Goal: Task Accomplishment & Management: Use online tool/utility

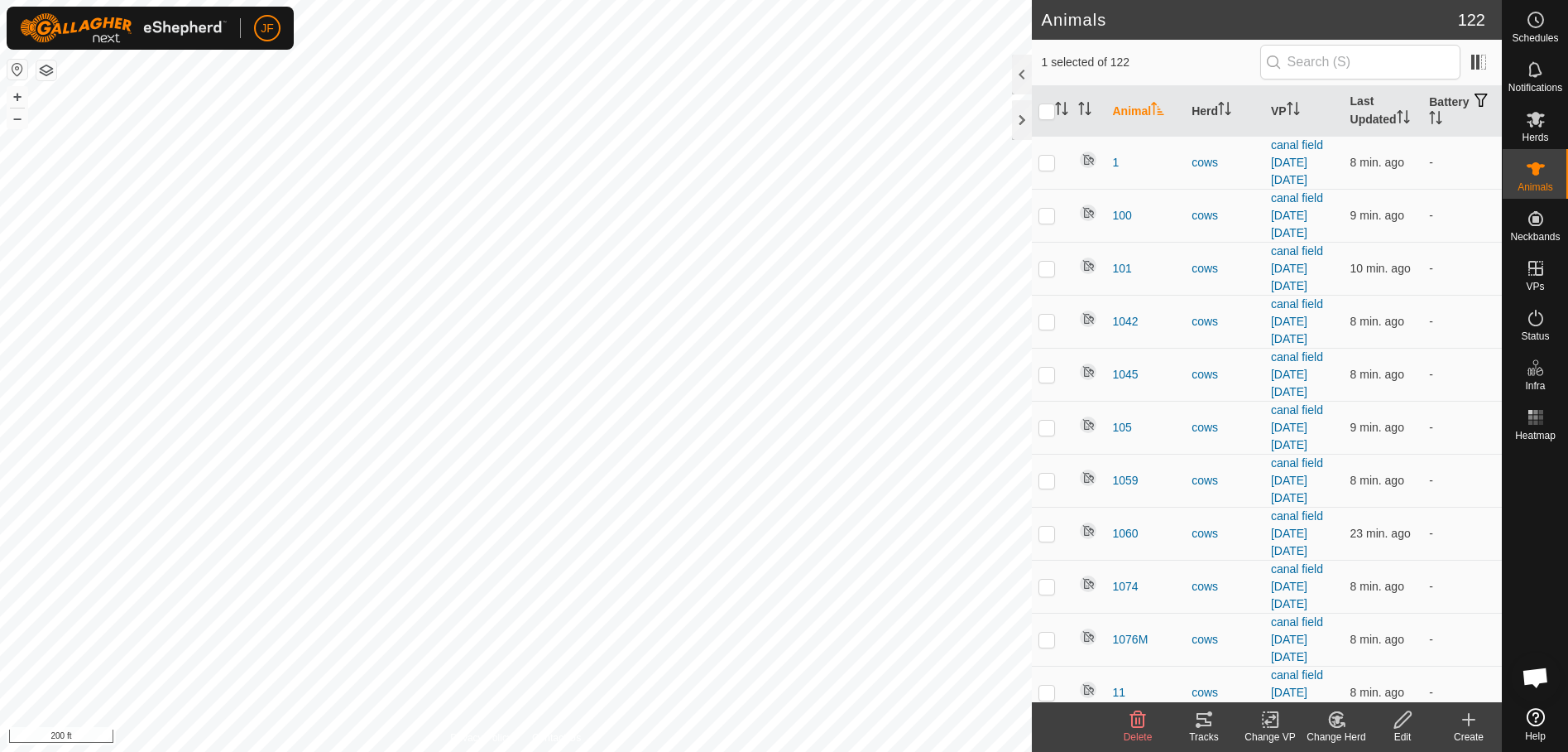
click at [1205, 724] on icon at bounding box center [1204, 719] width 20 height 20
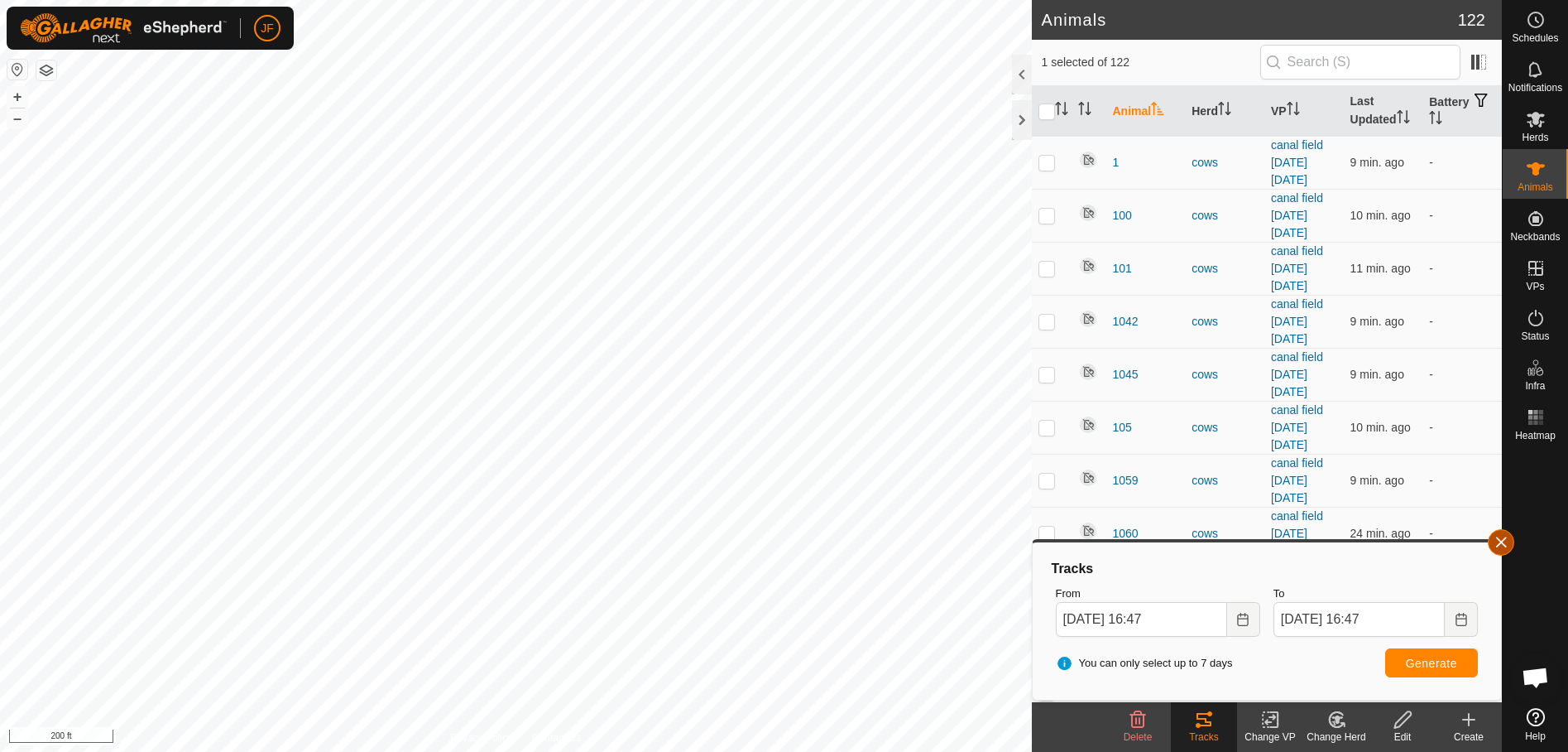
click at [1509, 547] on button "button" at bounding box center [1500, 541] width 26 height 26
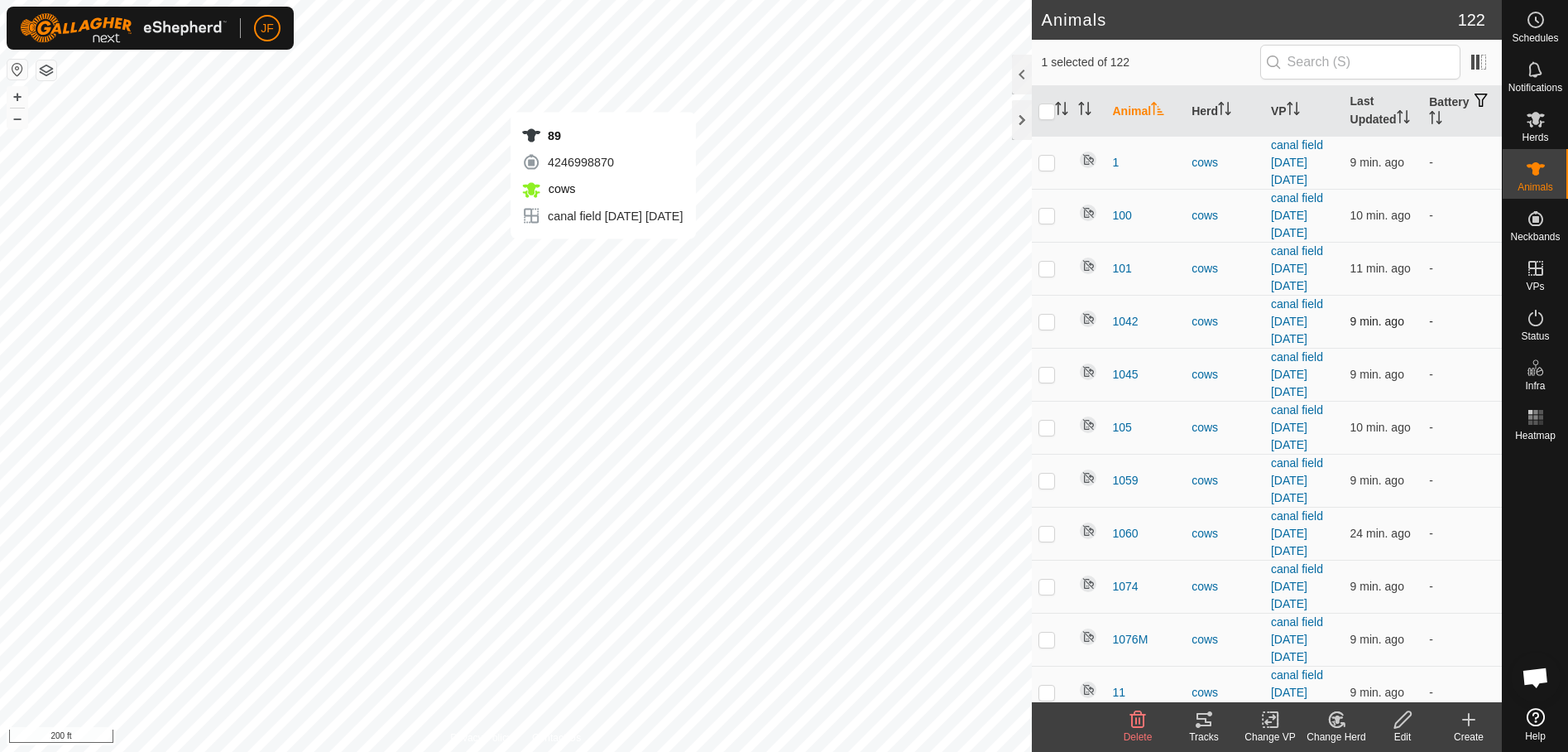
checkbox input "false"
checkbox input "true"
click at [1211, 719] on icon at bounding box center [1204, 719] width 20 height 20
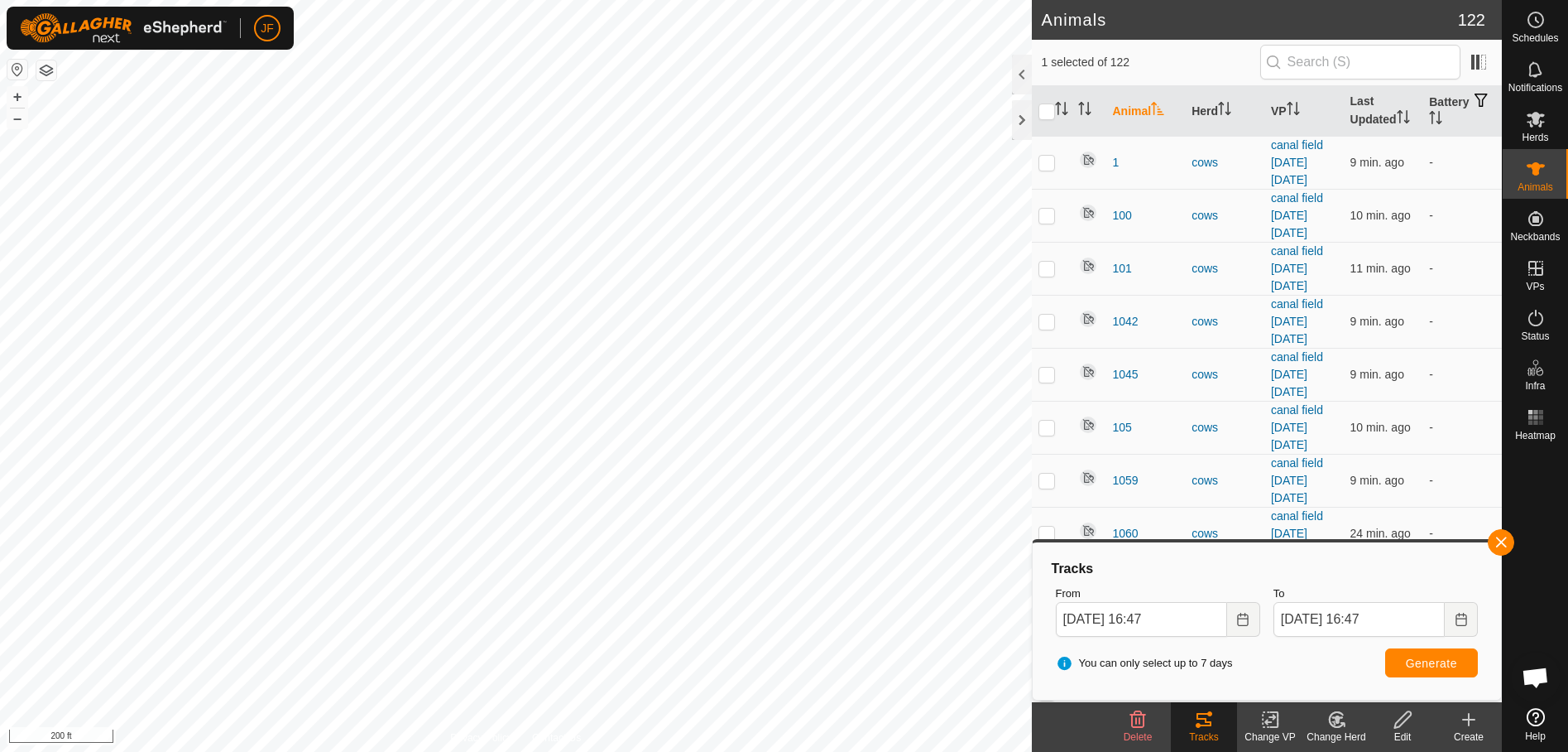
click at [552, 751] on html "JF Schedules Notifications Herds Animals Neckbands VPs Status Infra Heatmap Hel…" at bounding box center [784, 376] width 1568 height 752
click at [629, 751] on html "JF Schedules Notifications Herds Animals Neckbands VPs Status Infra Heatmap Hel…" at bounding box center [784, 376] width 1568 height 752
checkbox input "true"
checkbox input "false"
checkbox input "true"
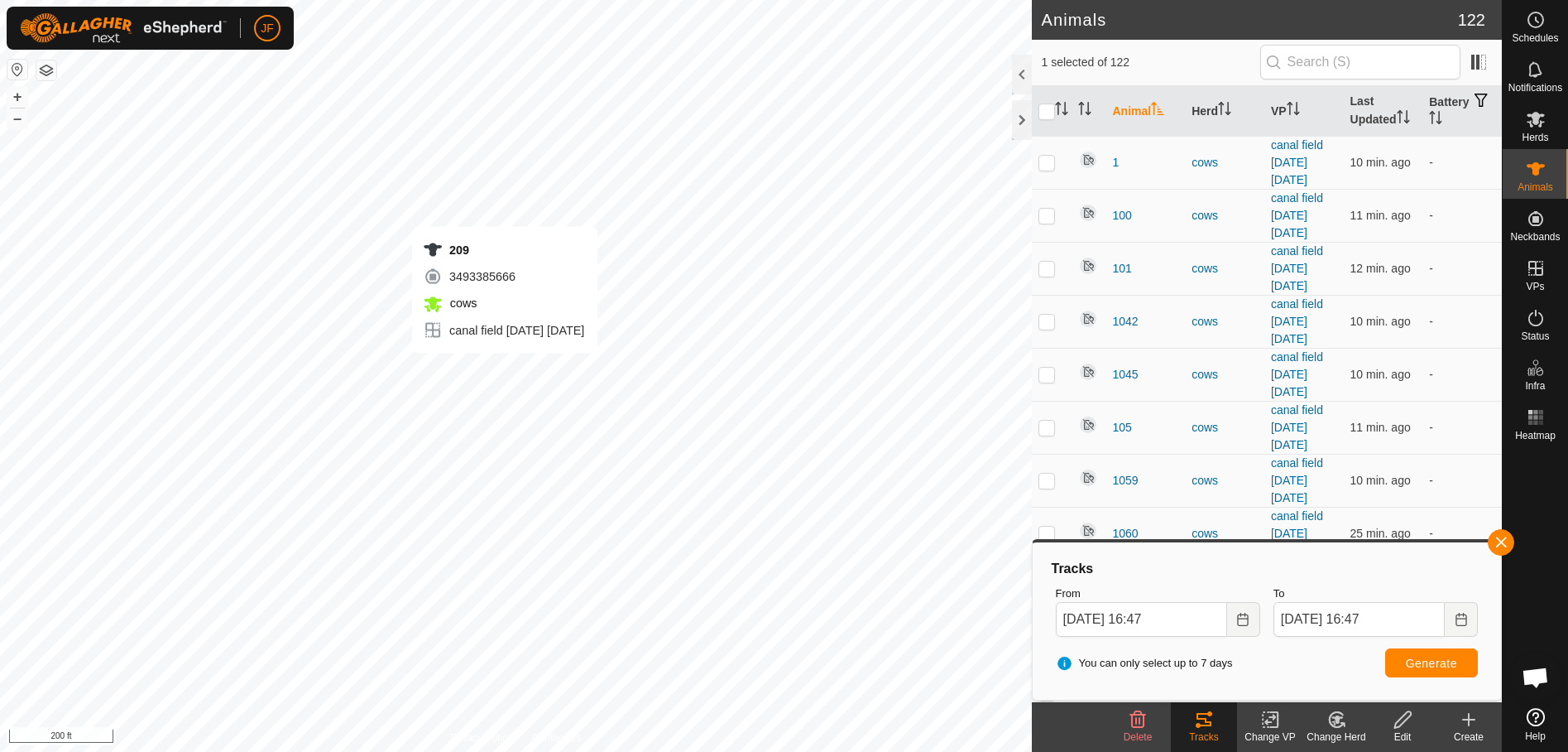
checkbox input "false"
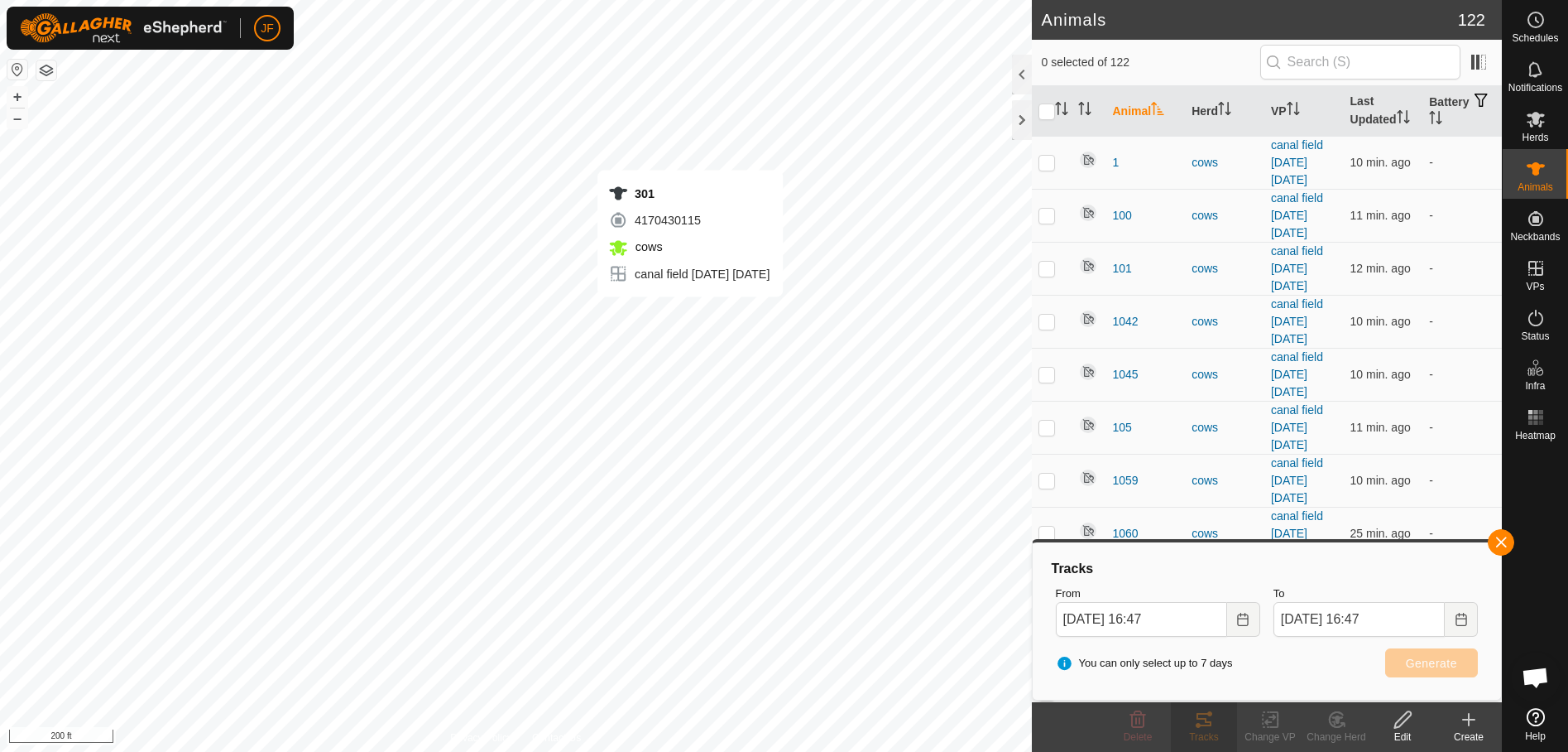
checkbox input "true"
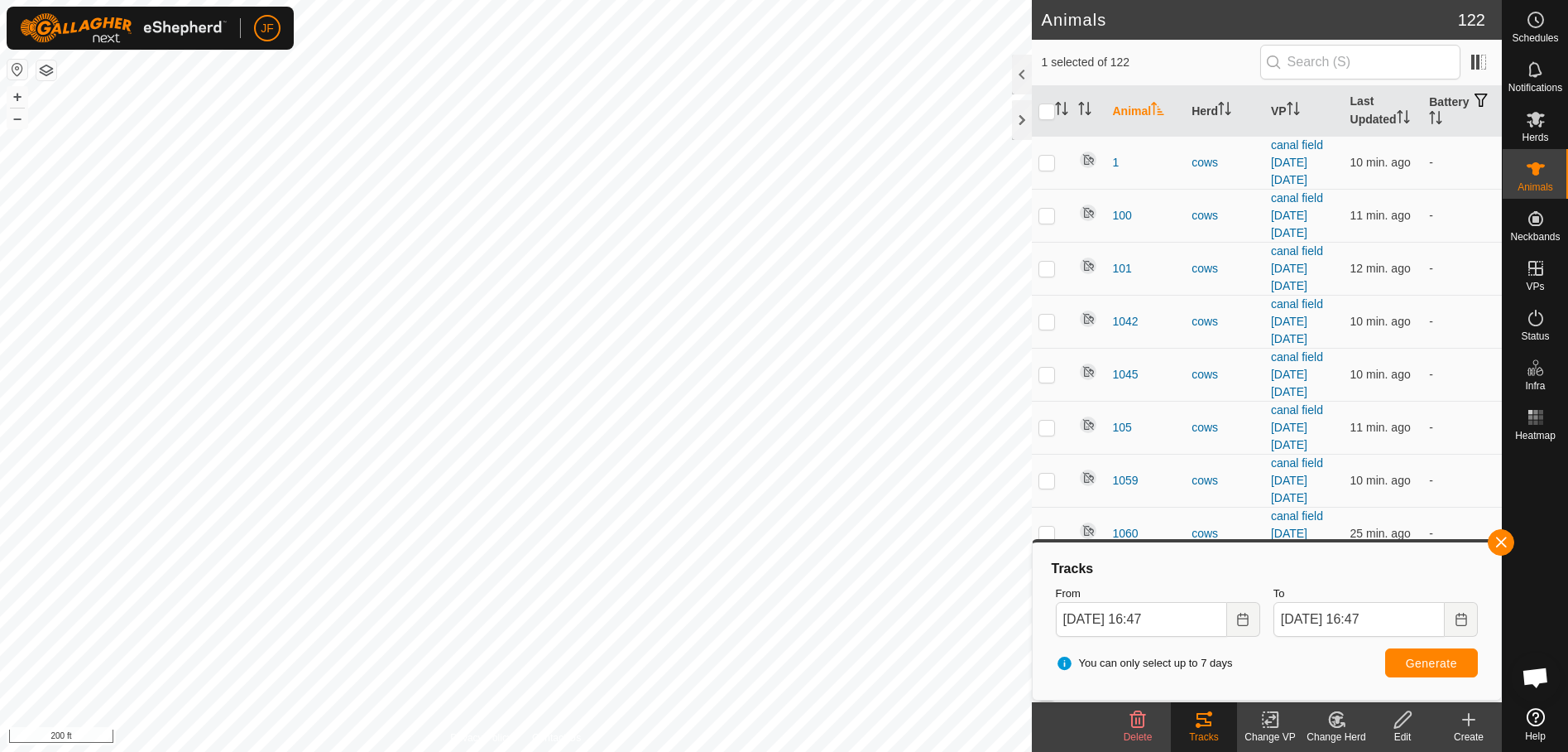
click at [1208, 721] on icon at bounding box center [1204, 719] width 14 height 14
click at [1498, 539] on button "button" at bounding box center [1500, 541] width 26 height 26
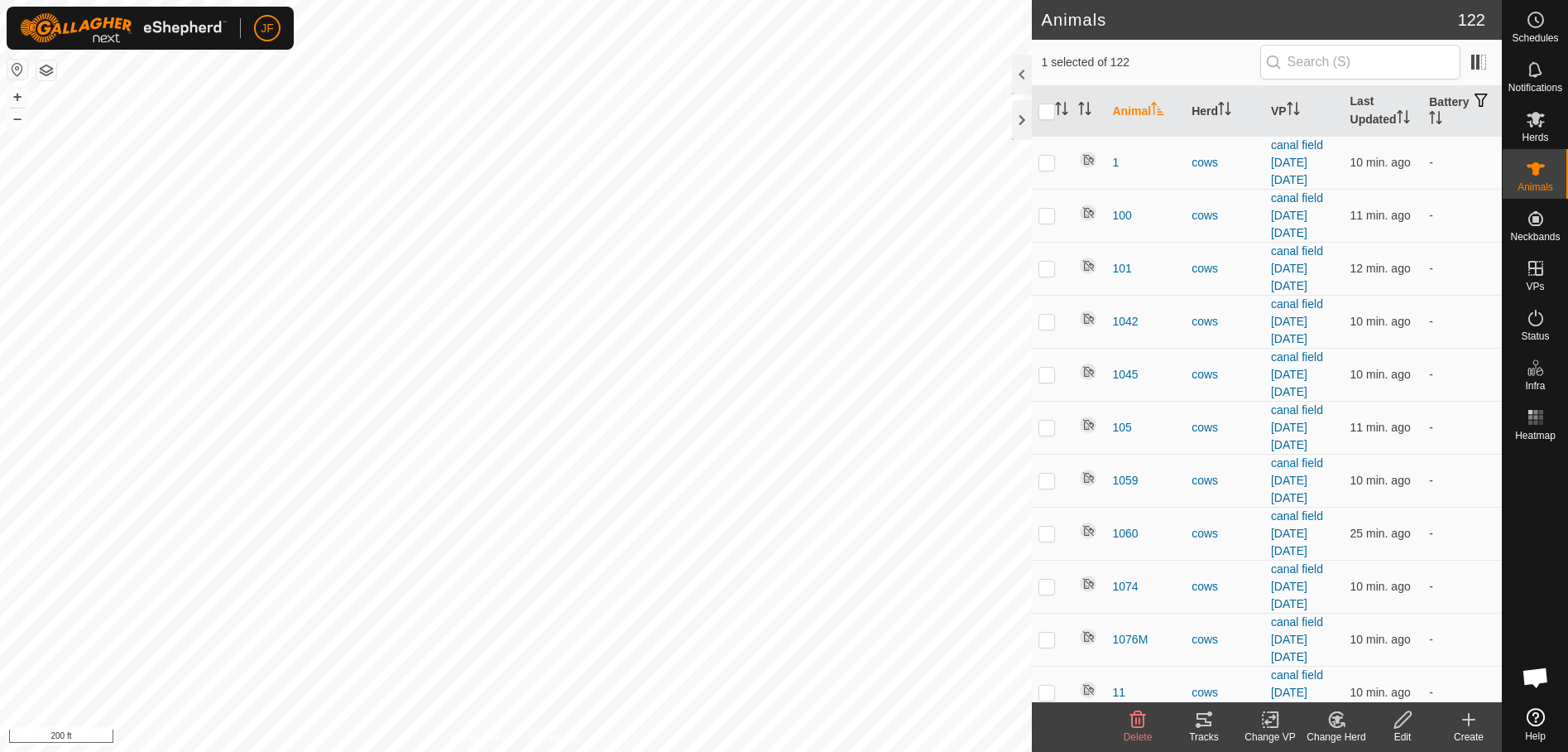
click at [1204, 722] on icon at bounding box center [1204, 719] width 20 height 20
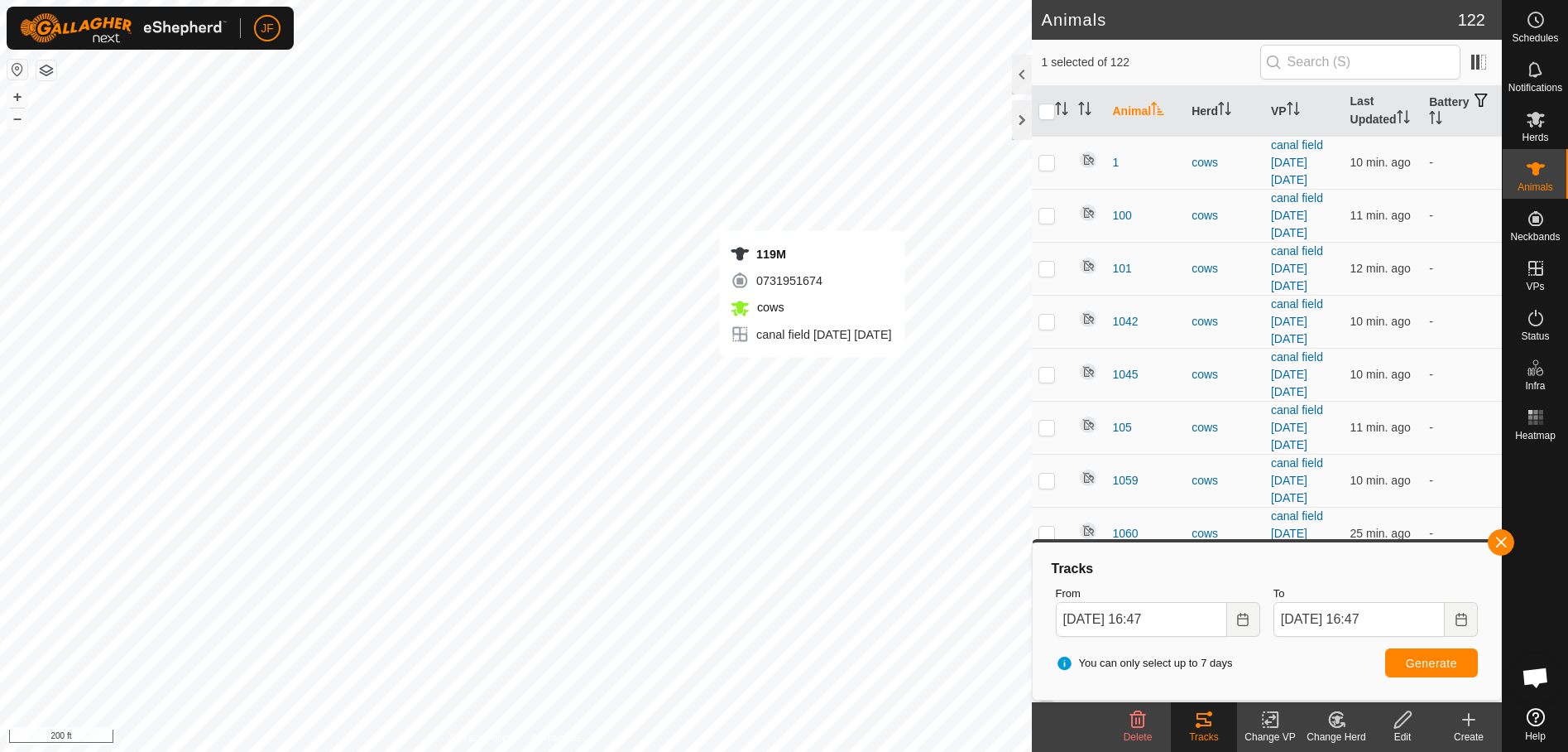
checkbox input "true"
checkbox input "false"
click at [1496, 540] on button "button" at bounding box center [1500, 541] width 26 height 26
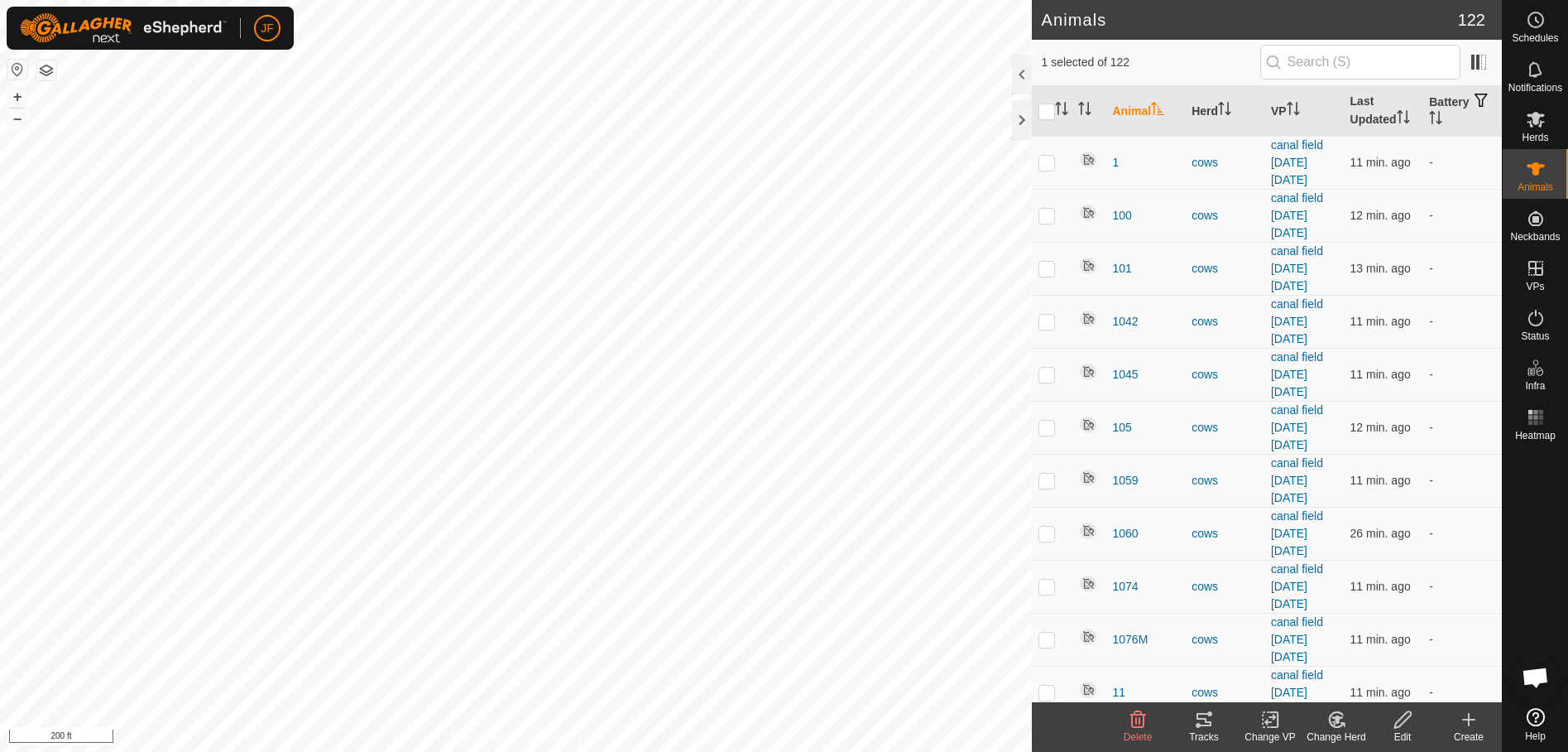
click at [1199, 730] on div "Tracks" at bounding box center [1204, 737] width 67 height 14
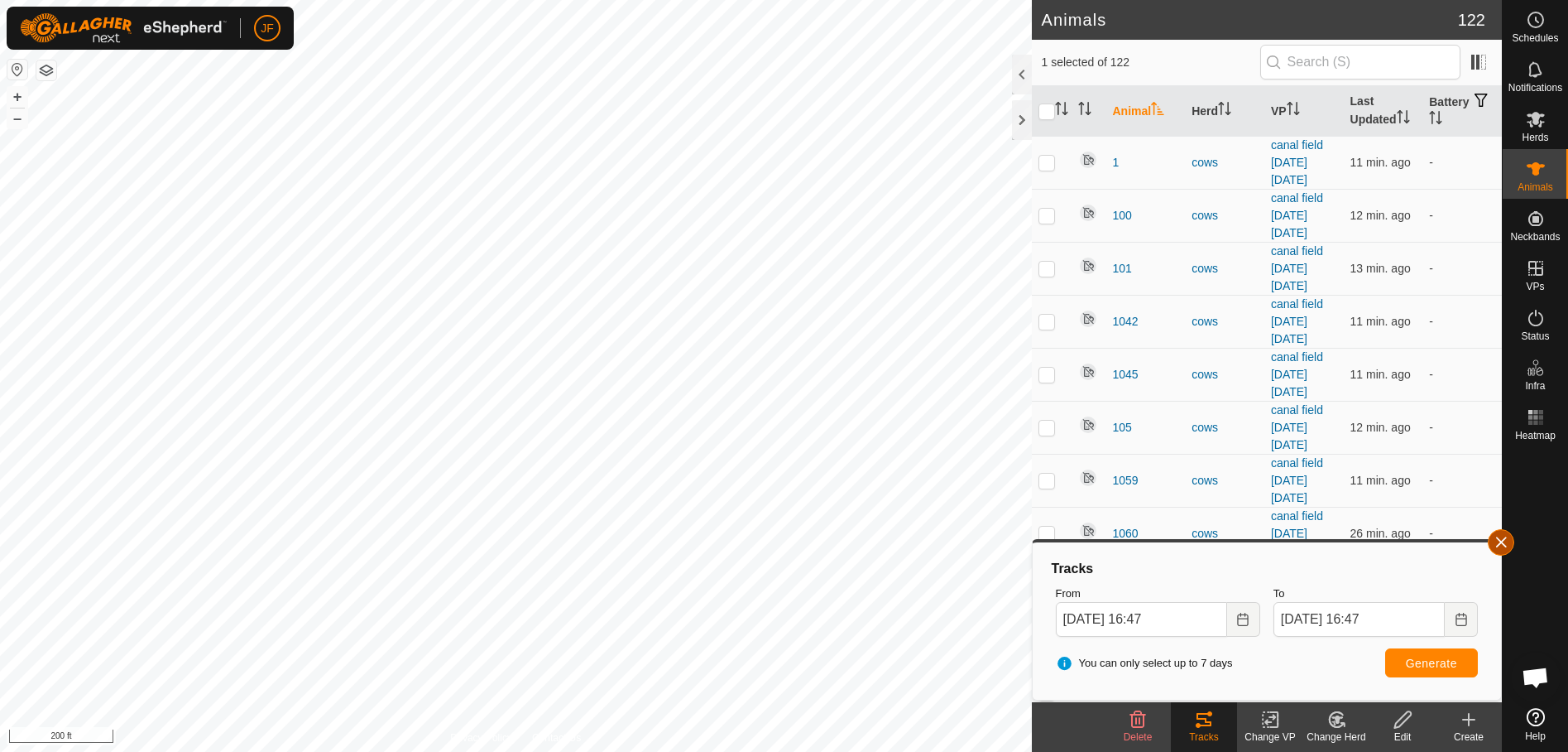
click at [1499, 546] on button "button" at bounding box center [1500, 541] width 26 height 26
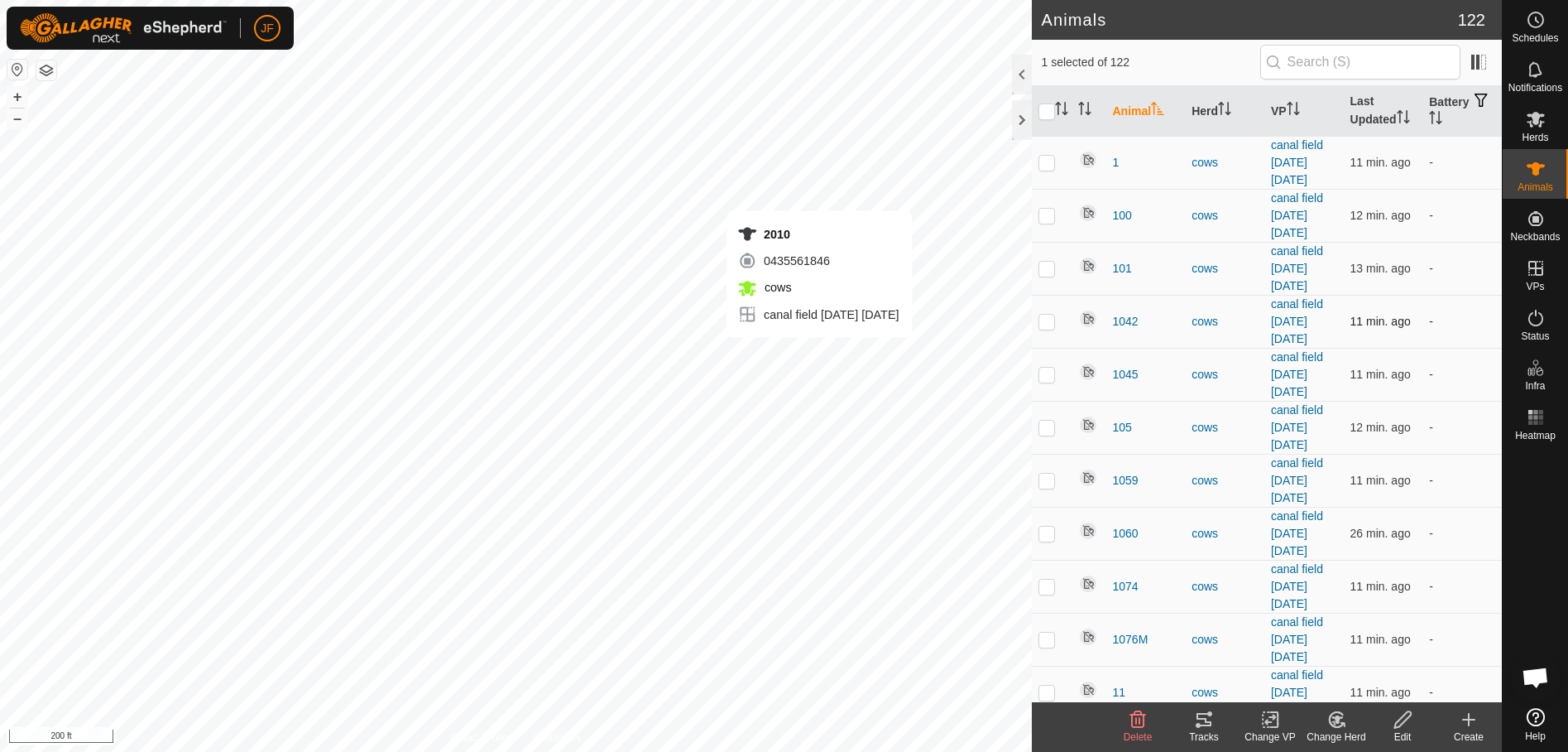
checkbox input "false"
click at [1200, 719] on icon at bounding box center [1204, 719] width 20 height 20
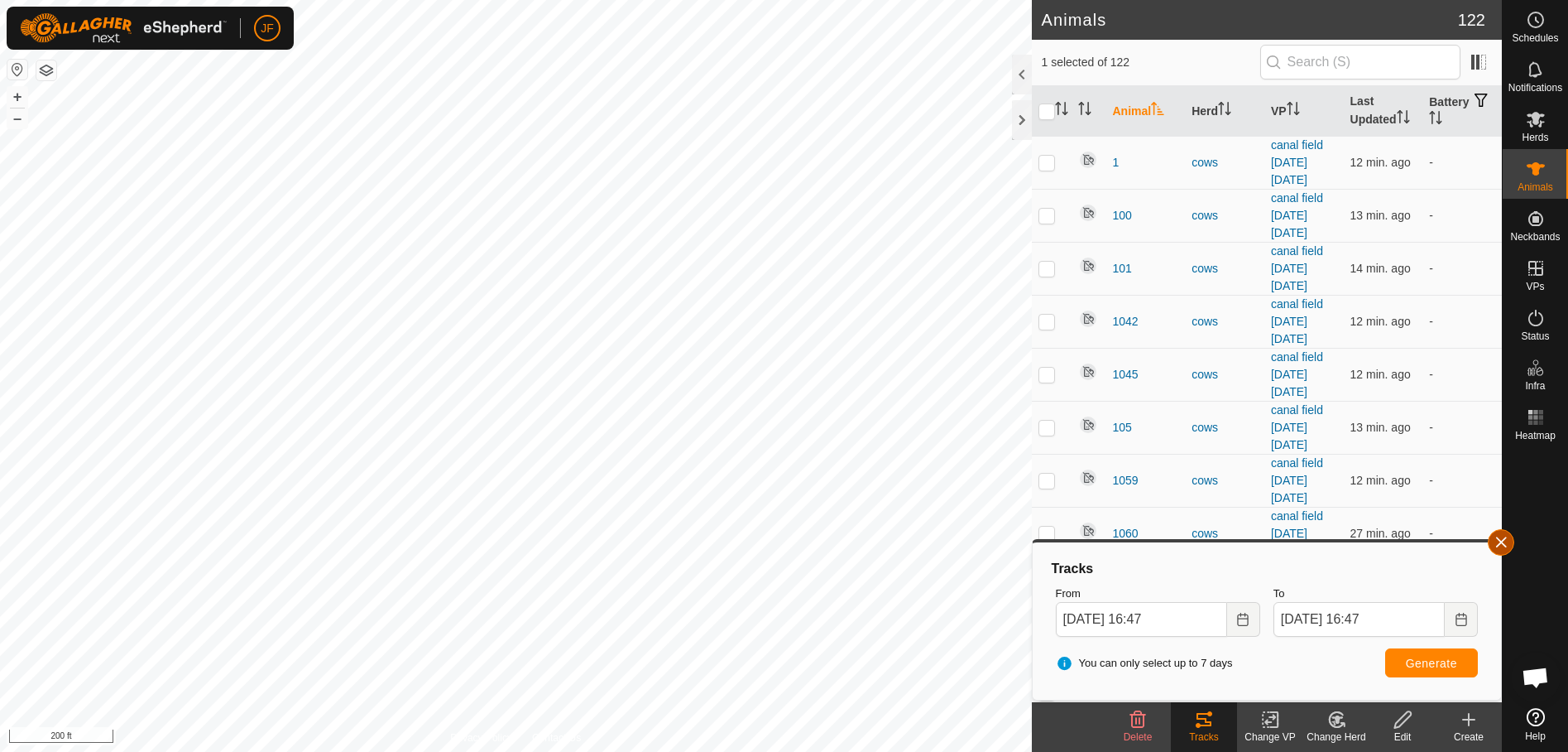
click at [1498, 539] on button "button" at bounding box center [1500, 541] width 26 height 26
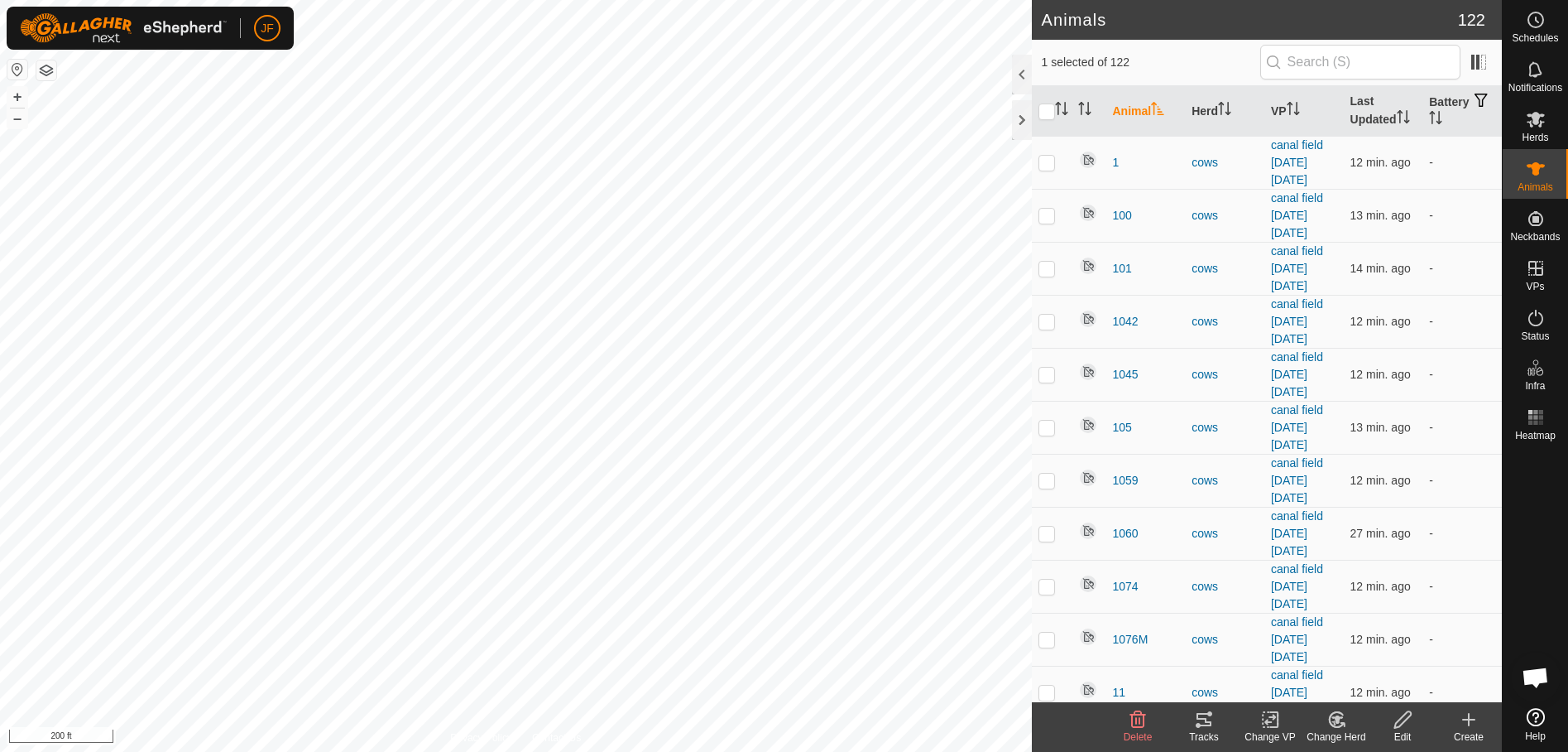
click at [438, 751] on html "JF Schedules Notifications Herds Animals Neckbands VPs Status Infra Heatmap Hel…" at bounding box center [784, 376] width 1568 height 752
checkbox input "false"
checkbox input "true"
click at [1203, 723] on icon at bounding box center [1204, 719] width 20 height 20
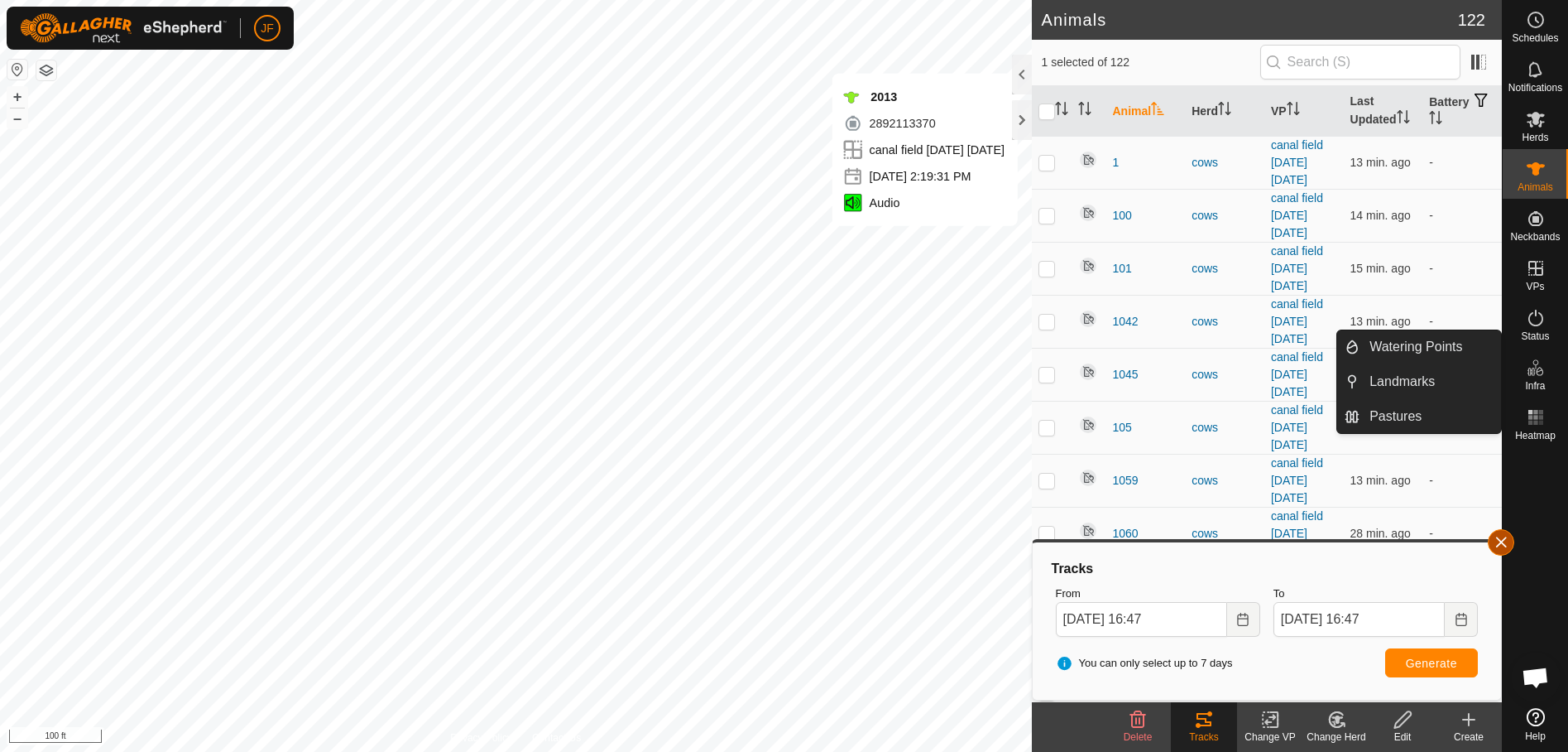
click at [1507, 539] on button "button" at bounding box center [1500, 541] width 26 height 26
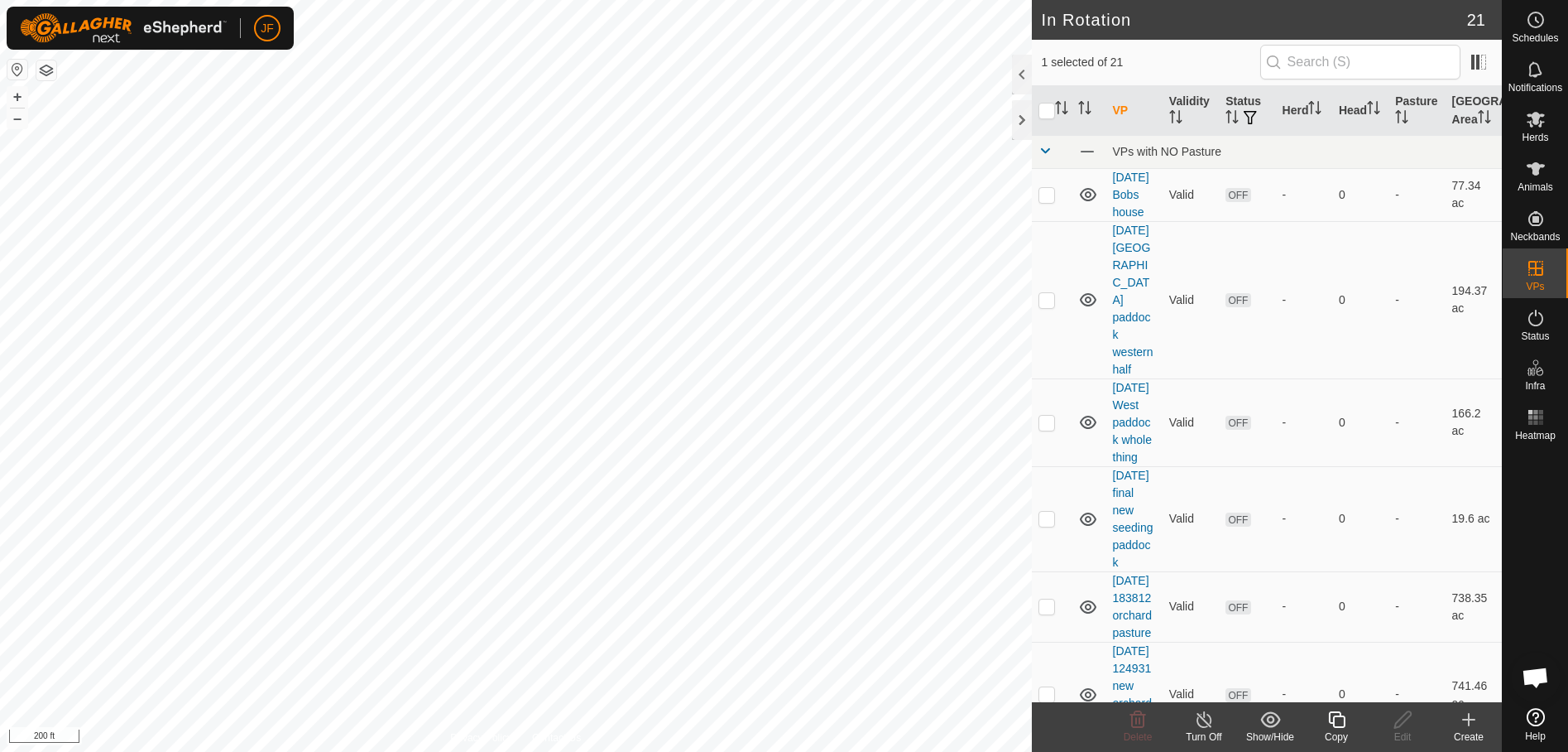
checkbox input "true"
checkbox input "false"
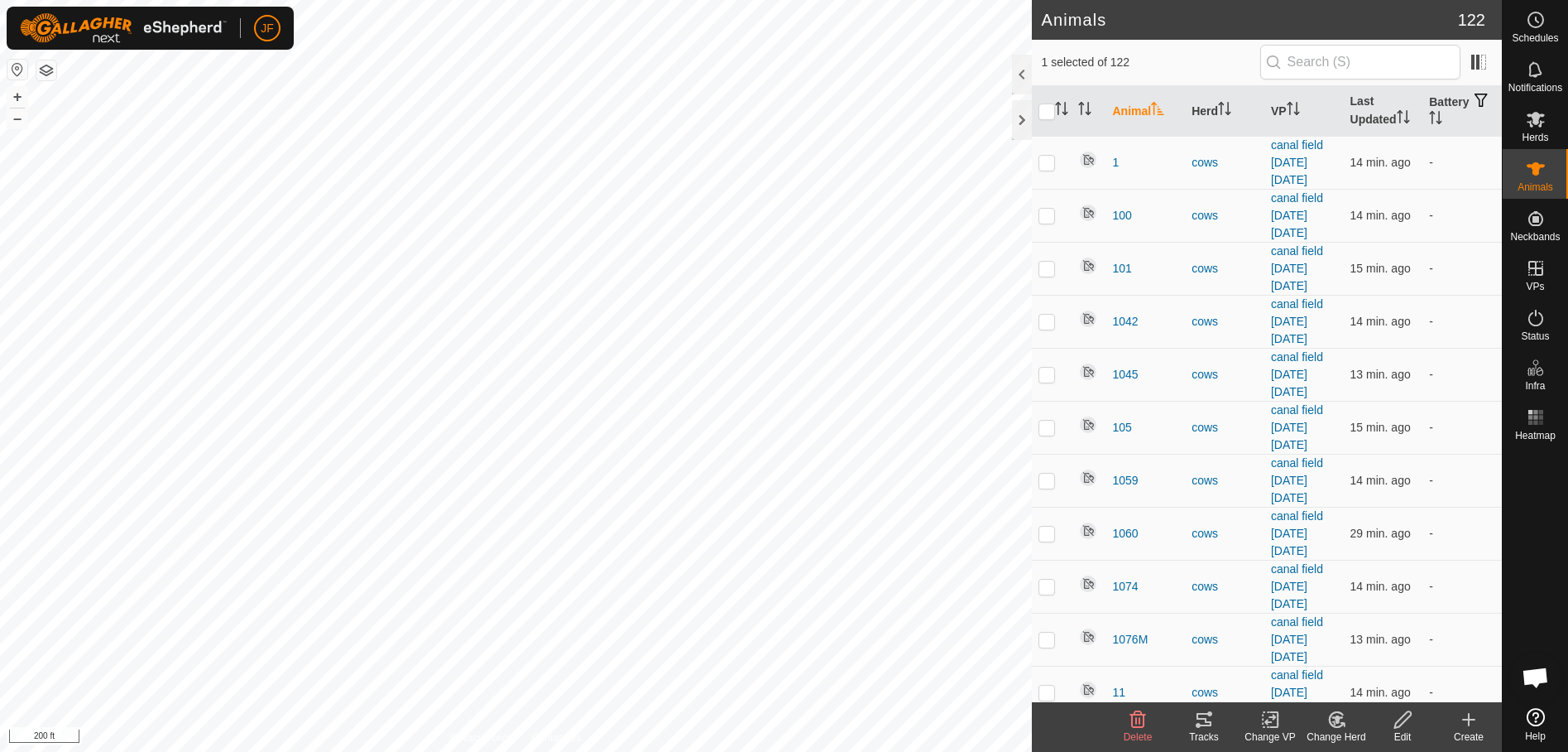
click at [1203, 721] on icon at bounding box center [1204, 719] width 20 height 20
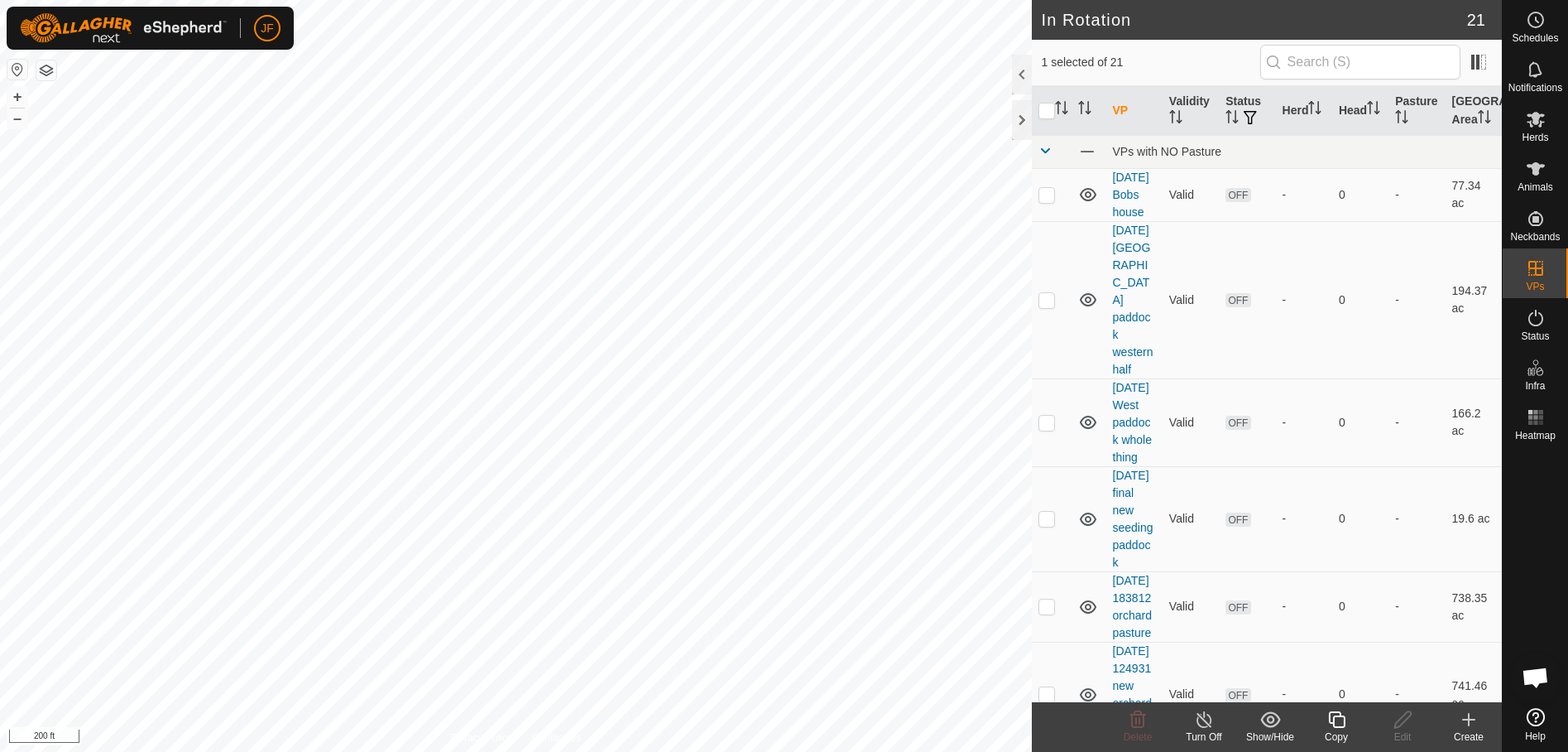
click at [1339, 713] on icon at bounding box center [1336, 719] width 20 height 20
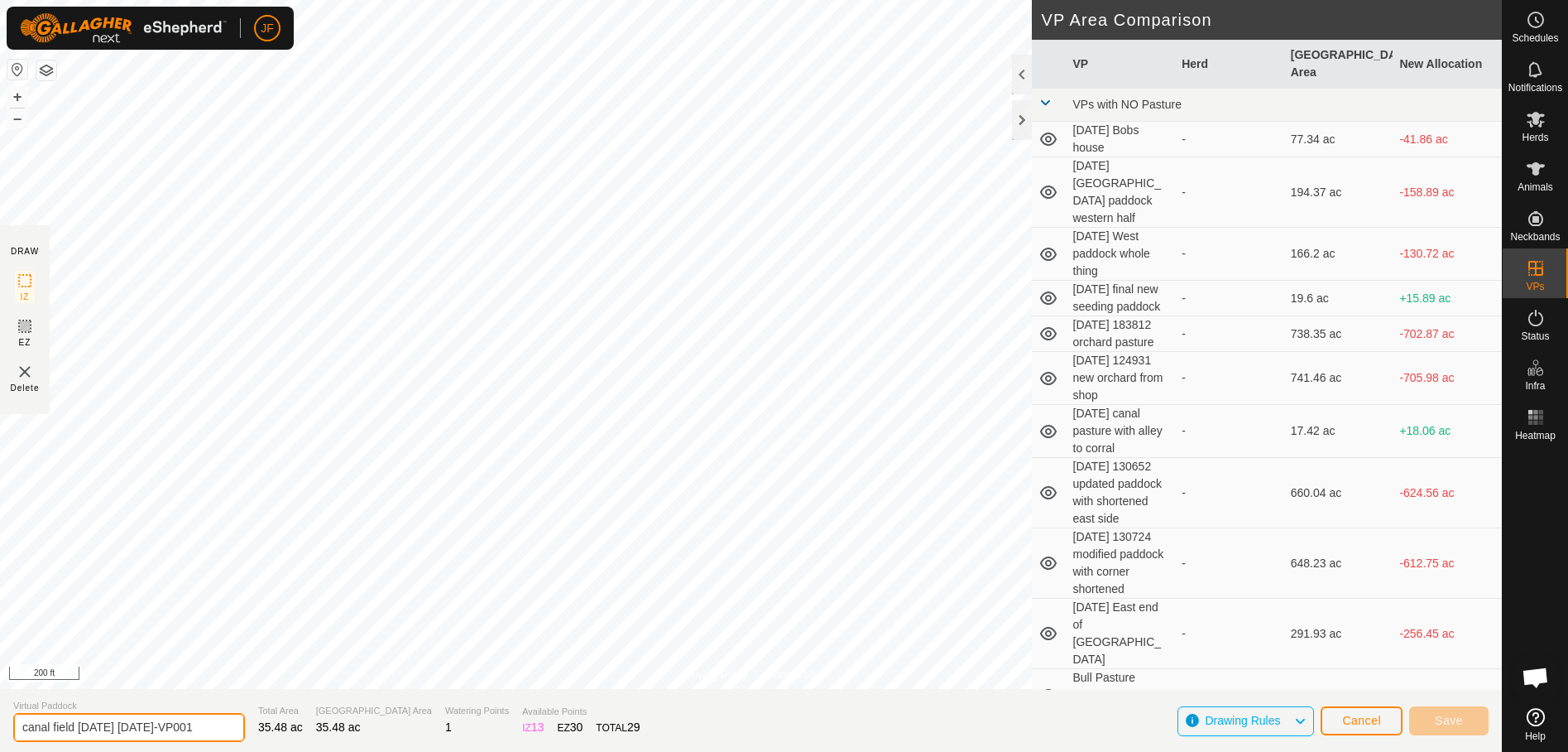
click at [23, 721] on input "canal field [DATE] [DATE]-VP001" at bounding box center [129, 727] width 232 height 29
type input "1"
type input "new paddock"
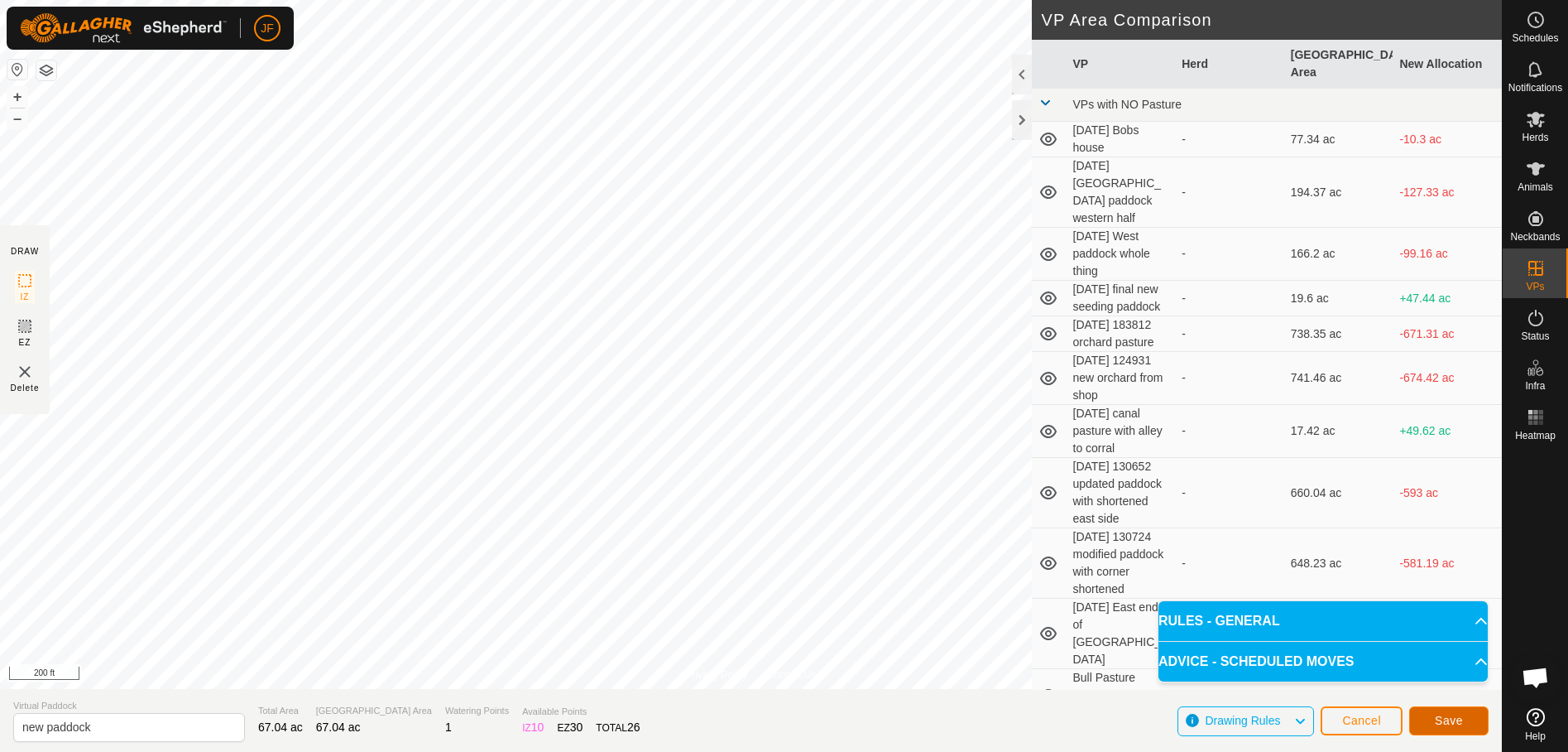
click at [1439, 717] on span "Save" at bounding box center [1448, 720] width 28 height 14
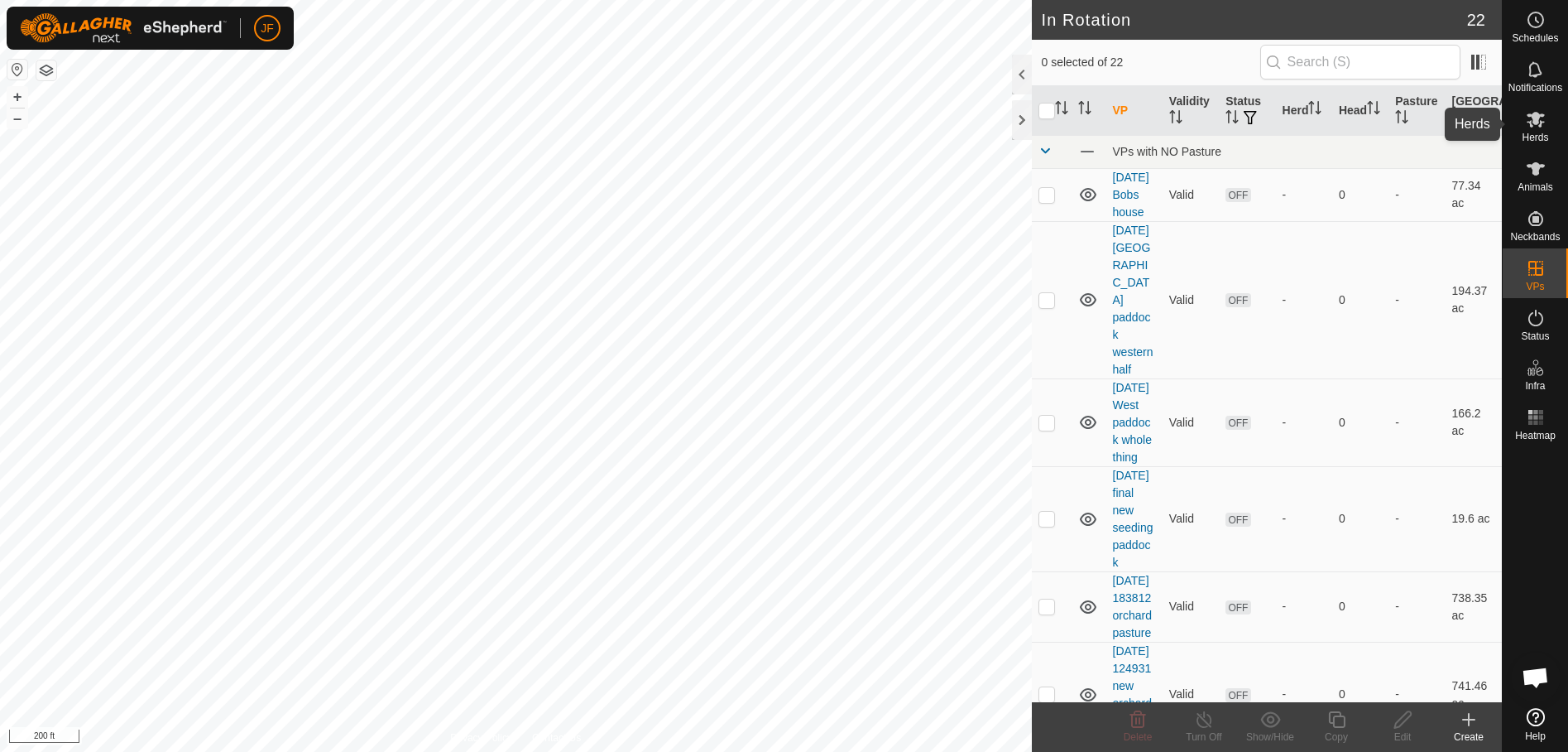
click at [1537, 122] on icon at bounding box center [1535, 120] width 18 height 15
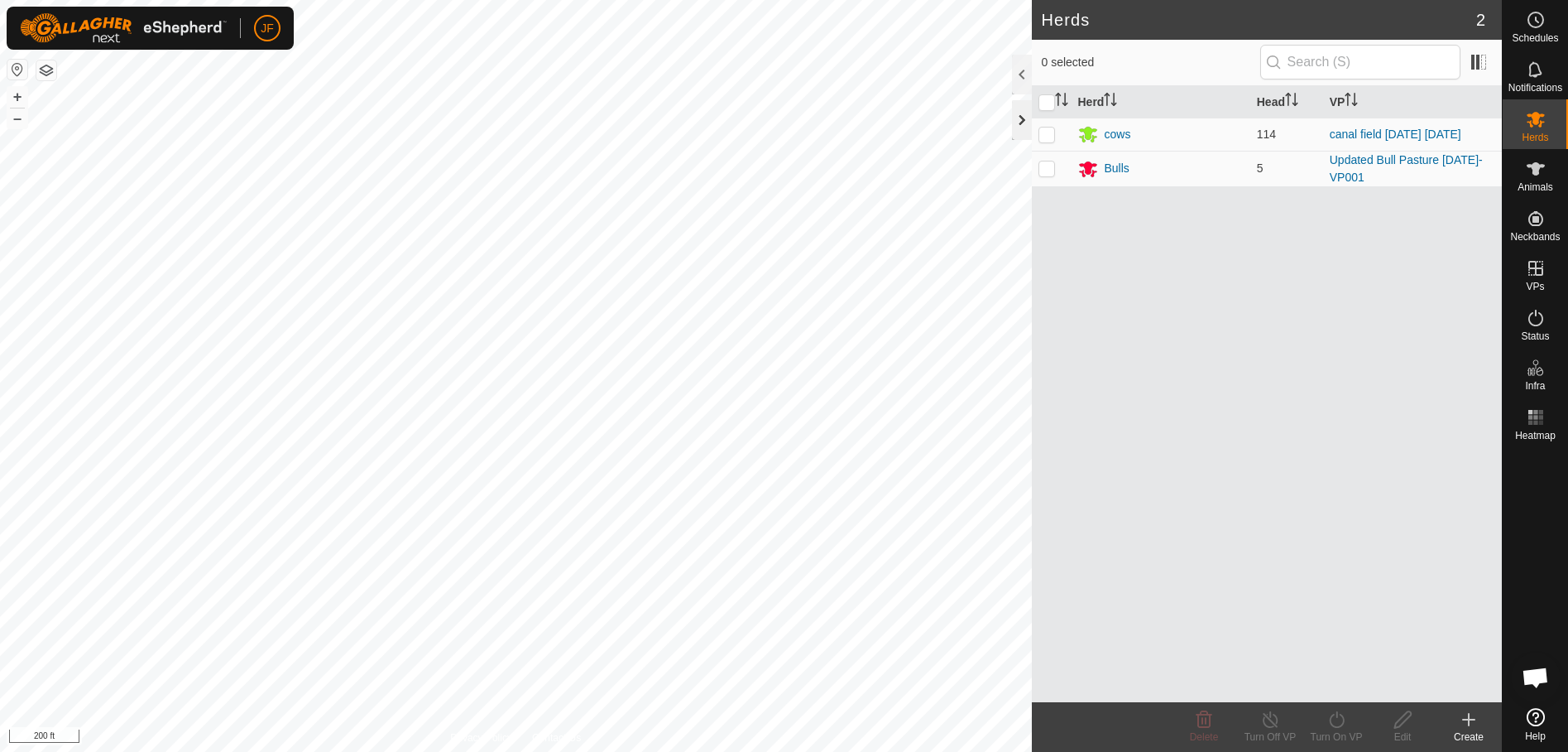
click at [1024, 127] on div at bounding box center [1022, 120] width 20 height 40
